Goal: Transaction & Acquisition: Purchase product/service

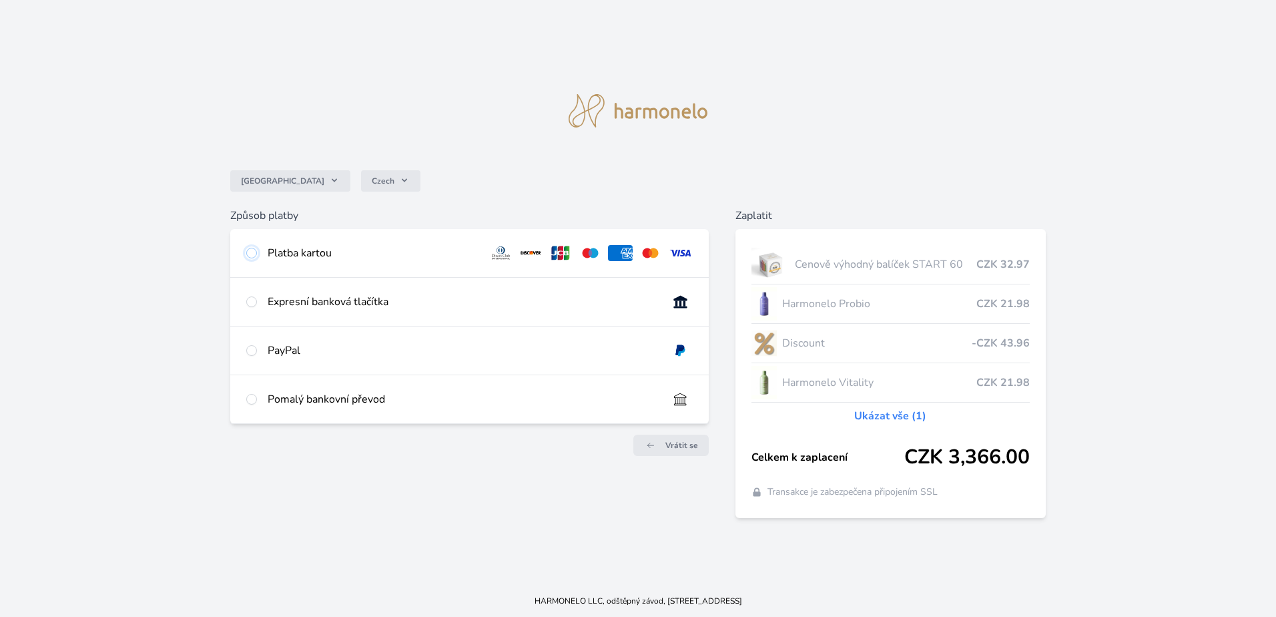
click at [254, 252] on input "radio" at bounding box center [251, 253] width 11 height 11
radio input "true"
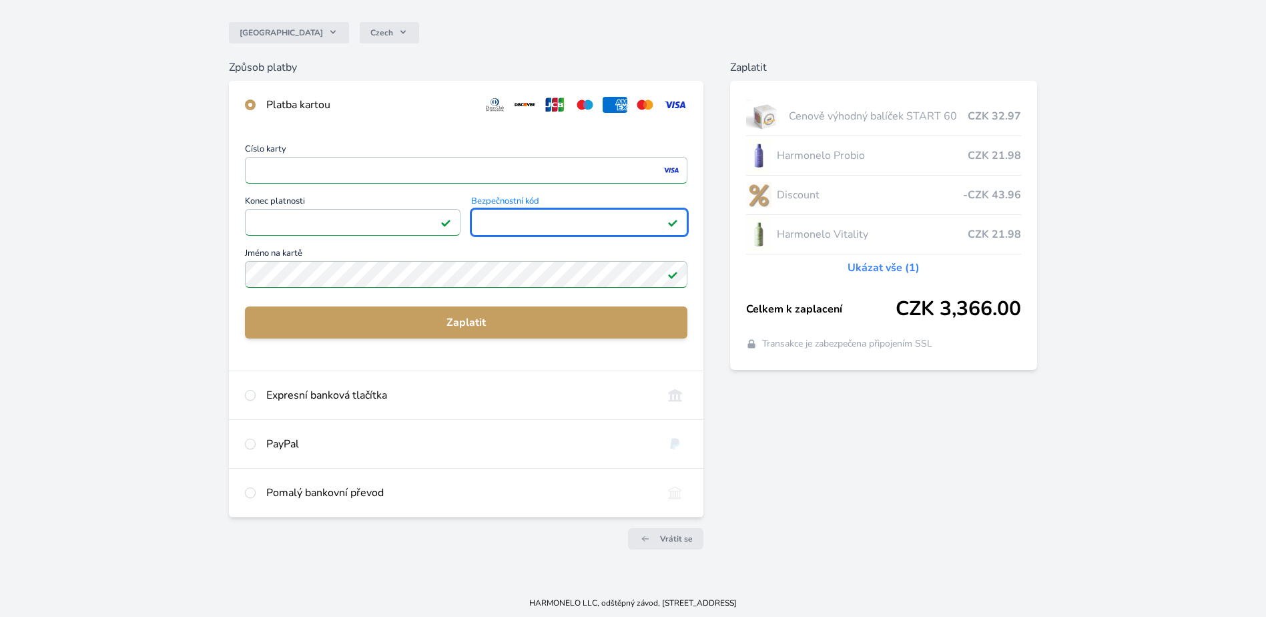
scroll to position [109, 0]
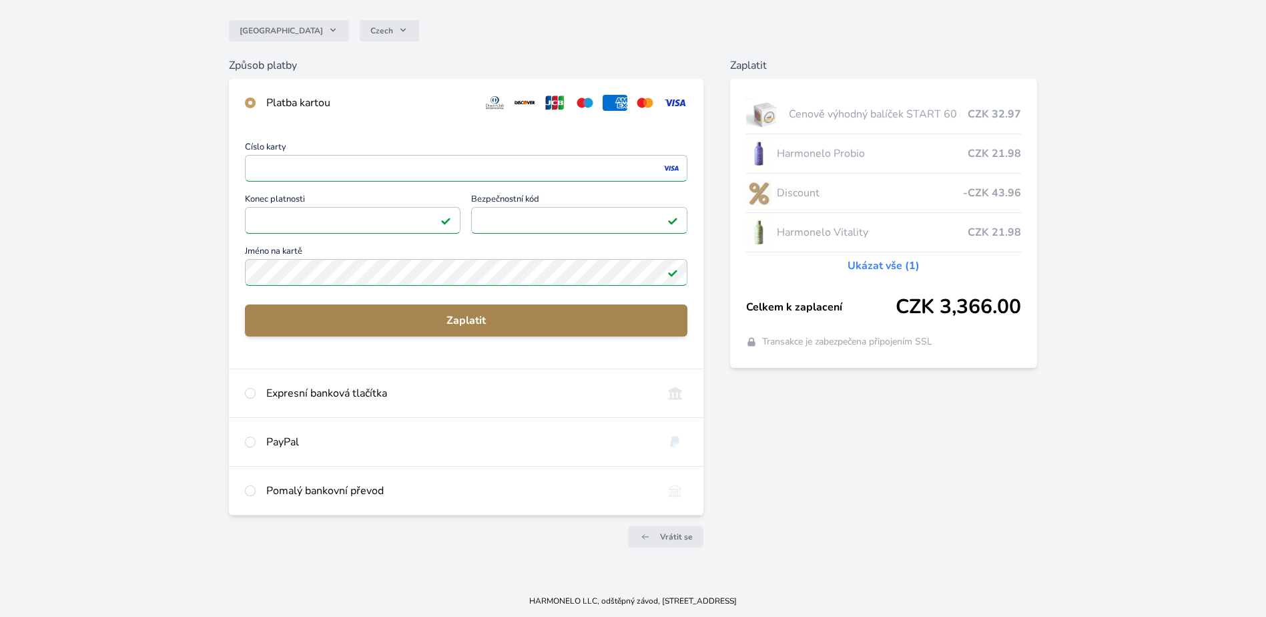
click at [451, 320] on span "Zaplatit" at bounding box center [466, 320] width 421 height 16
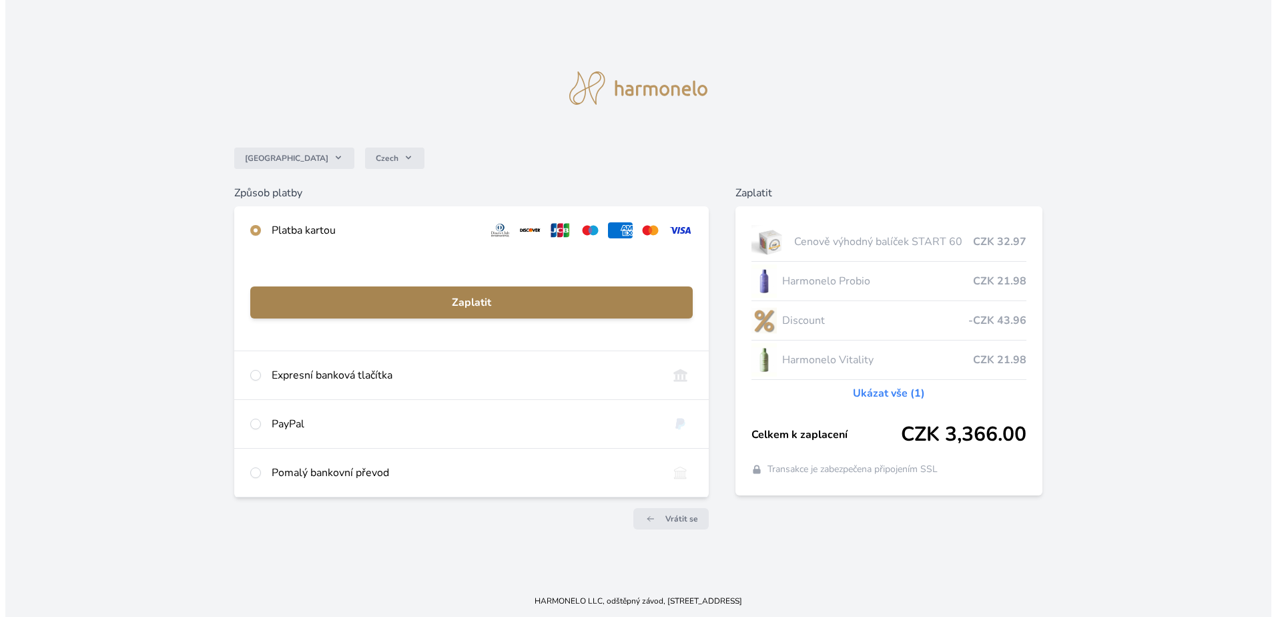
scroll to position [0, 0]
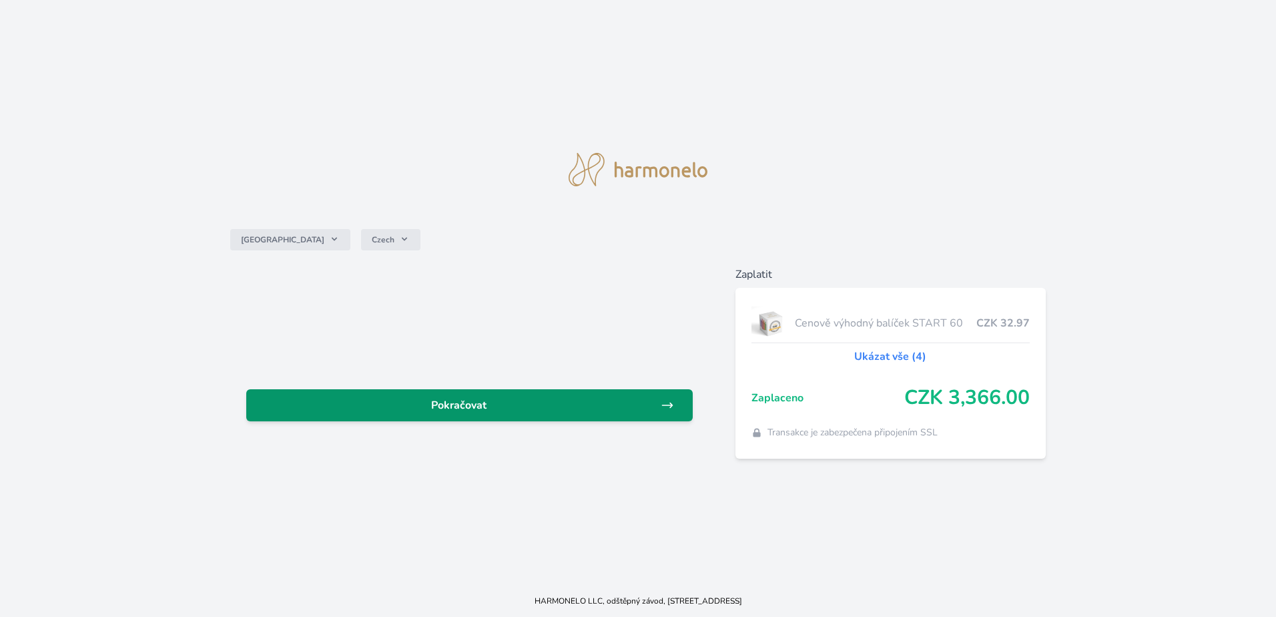
click at [507, 405] on span "Pokračovat" at bounding box center [459, 405] width 404 height 16
